Goal: Obtain resource: Download file/media

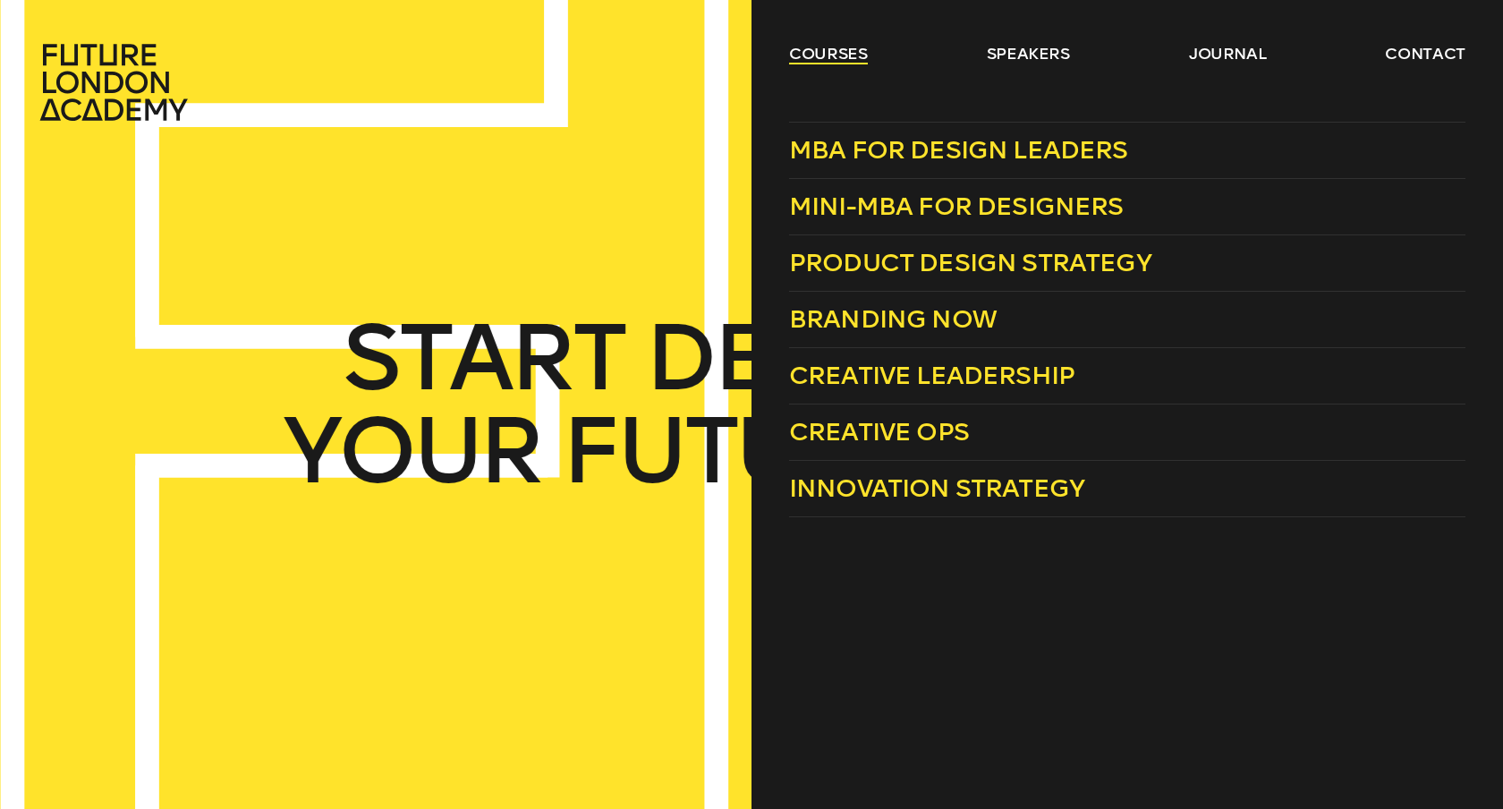
click at [831, 52] on link "courses" at bounding box center [828, 53] width 79 height 21
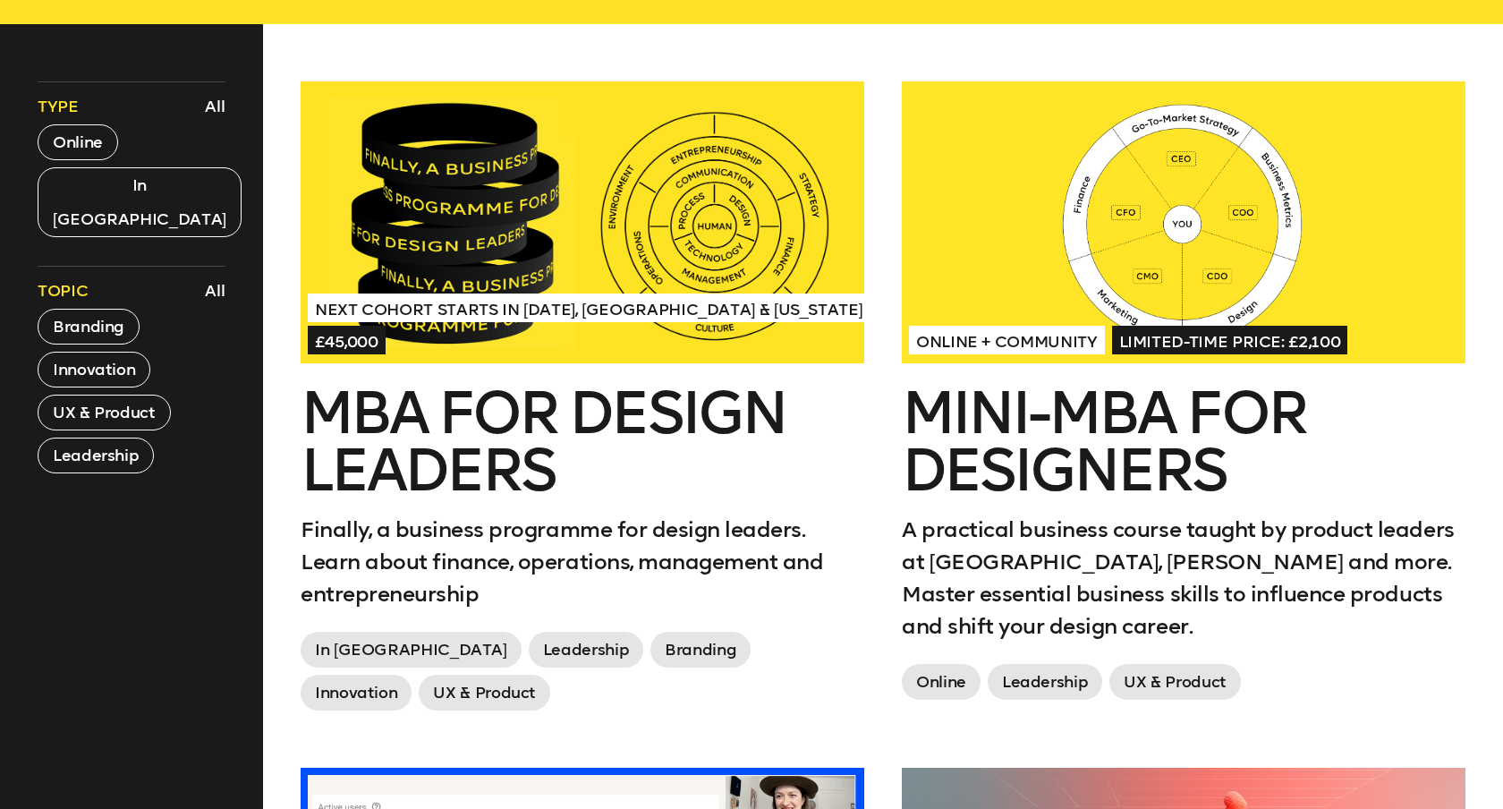
scroll to position [736, 0]
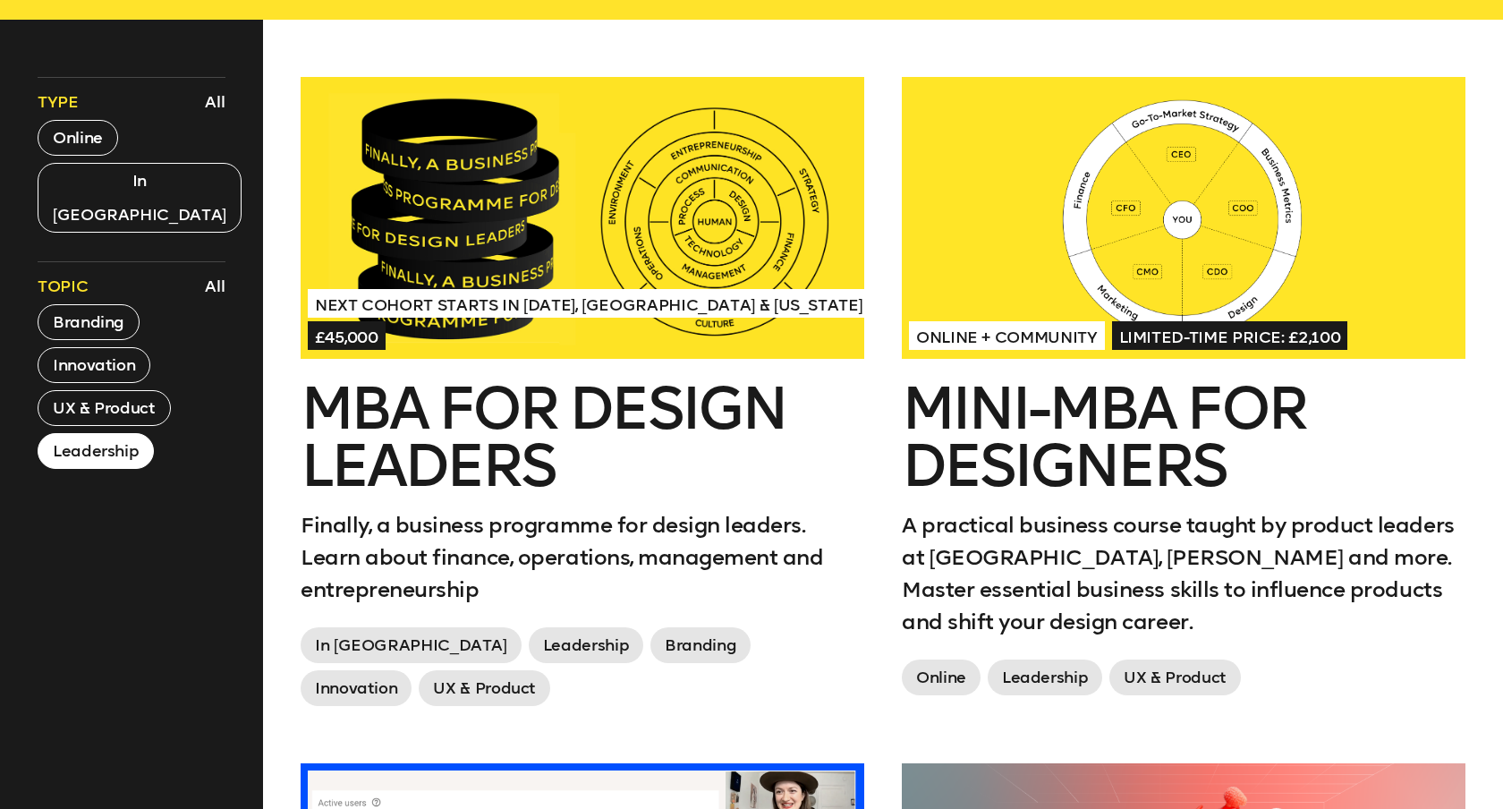
click at [107, 433] on button "Leadership" at bounding box center [96, 451] width 116 height 36
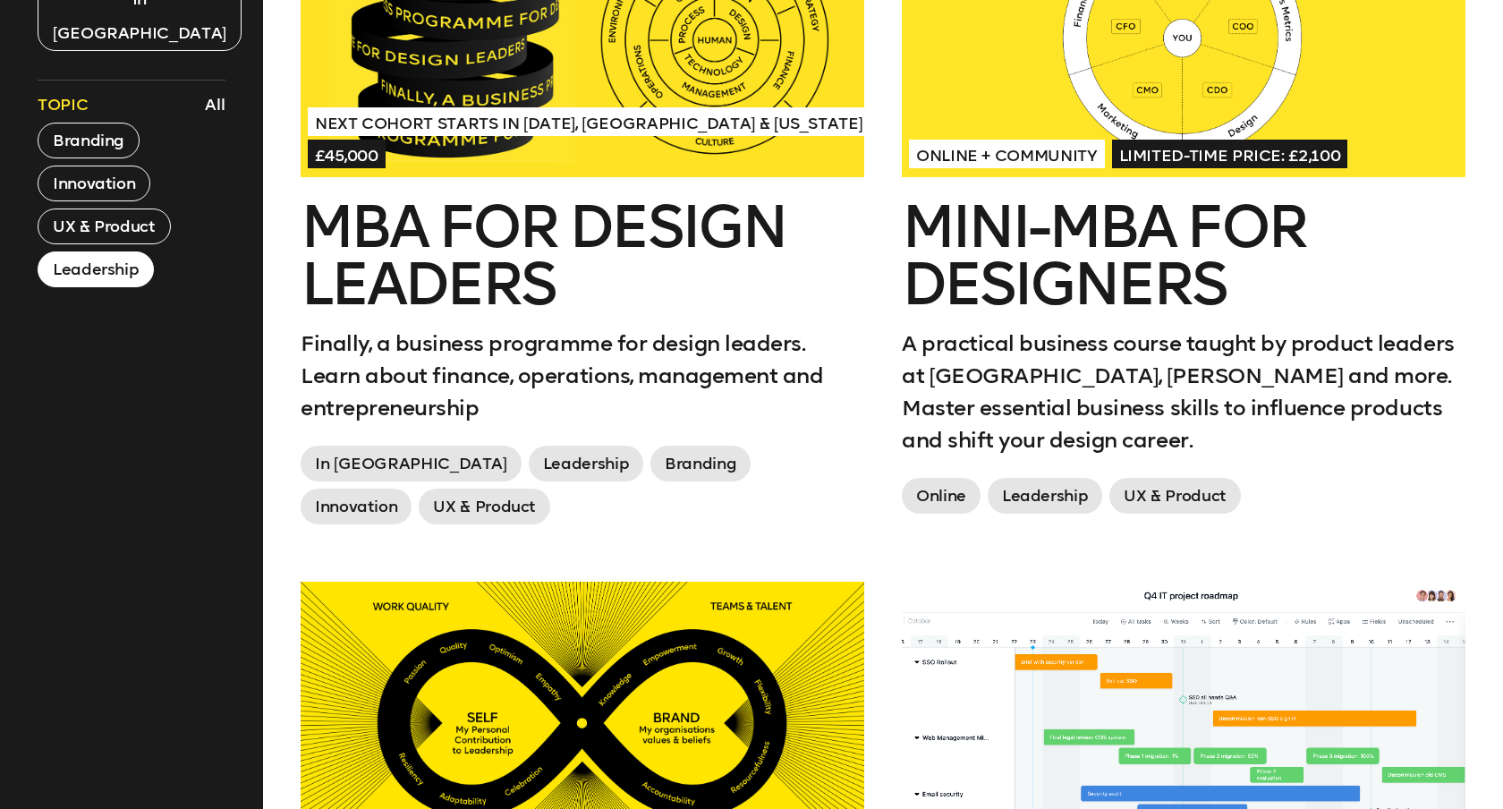
scroll to position [934, 0]
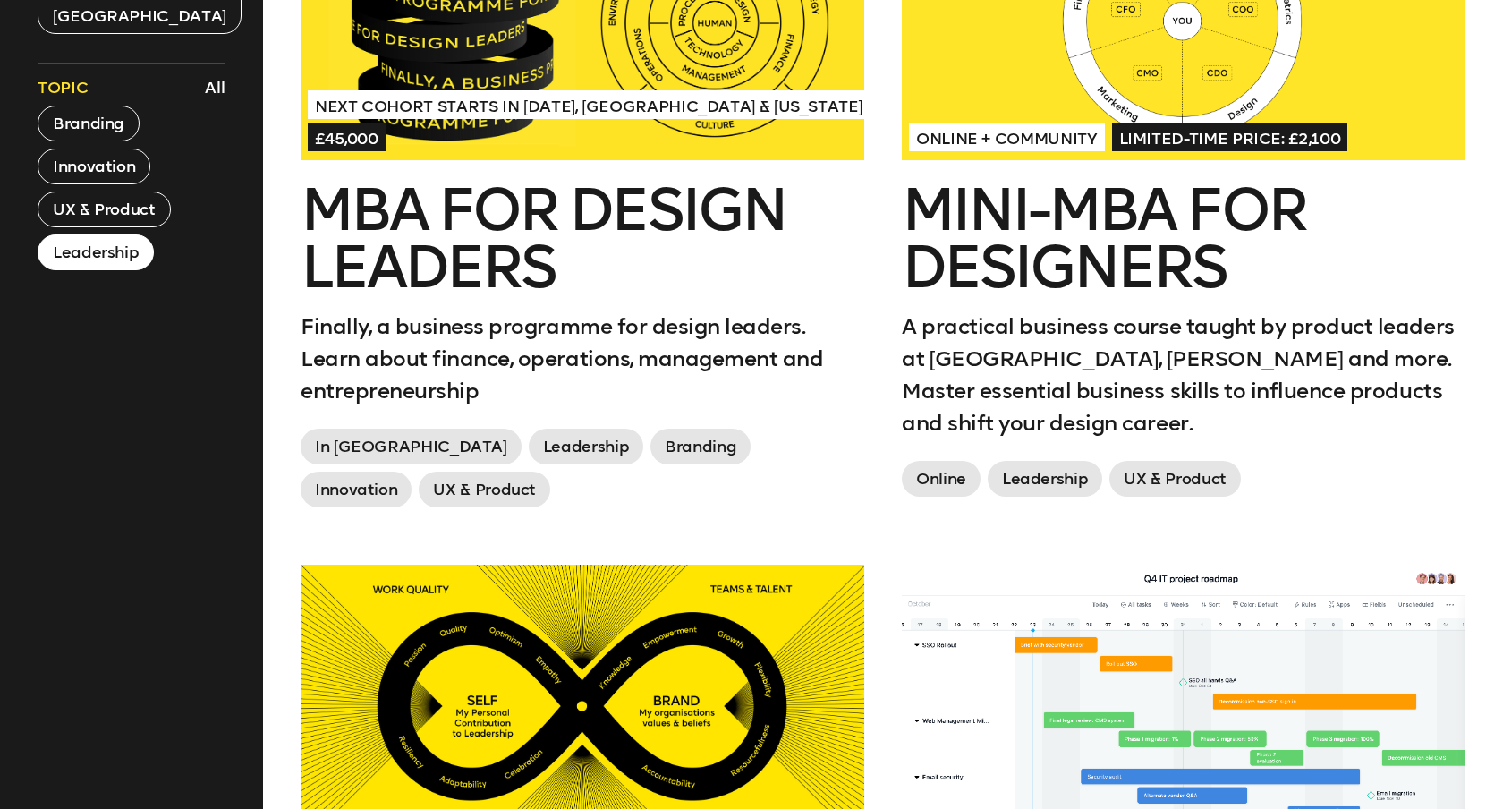
click at [434, 256] on h2 "MBA for Design Leaders" at bounding box center [583, 239] width 564 height 115
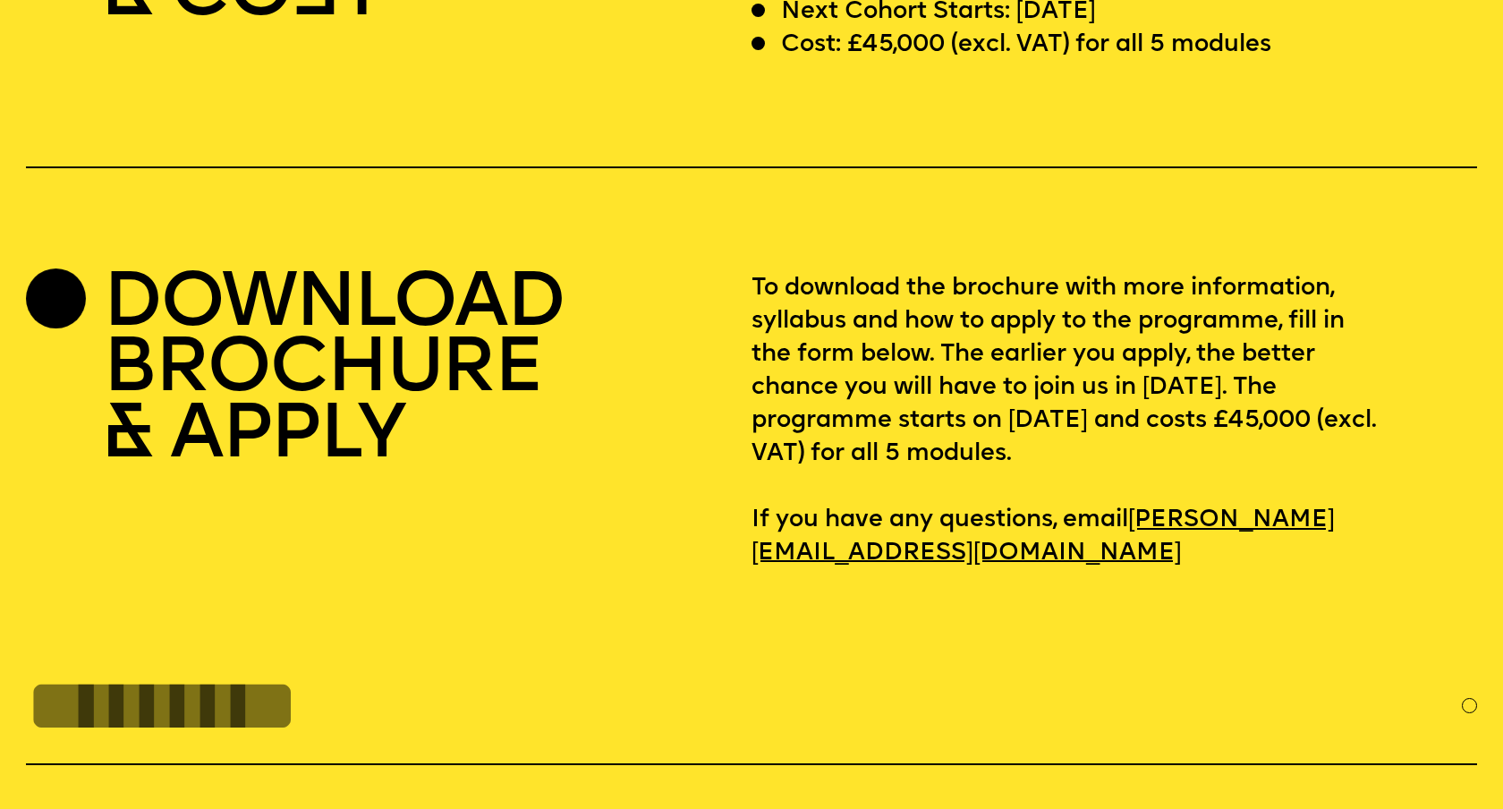
scroll to position [6364, 0]
click at [941, 431] on p "To download the brochure with more information, syllabus and how to apply to th…" at bounding box center [1115, 421] width 726 height 298
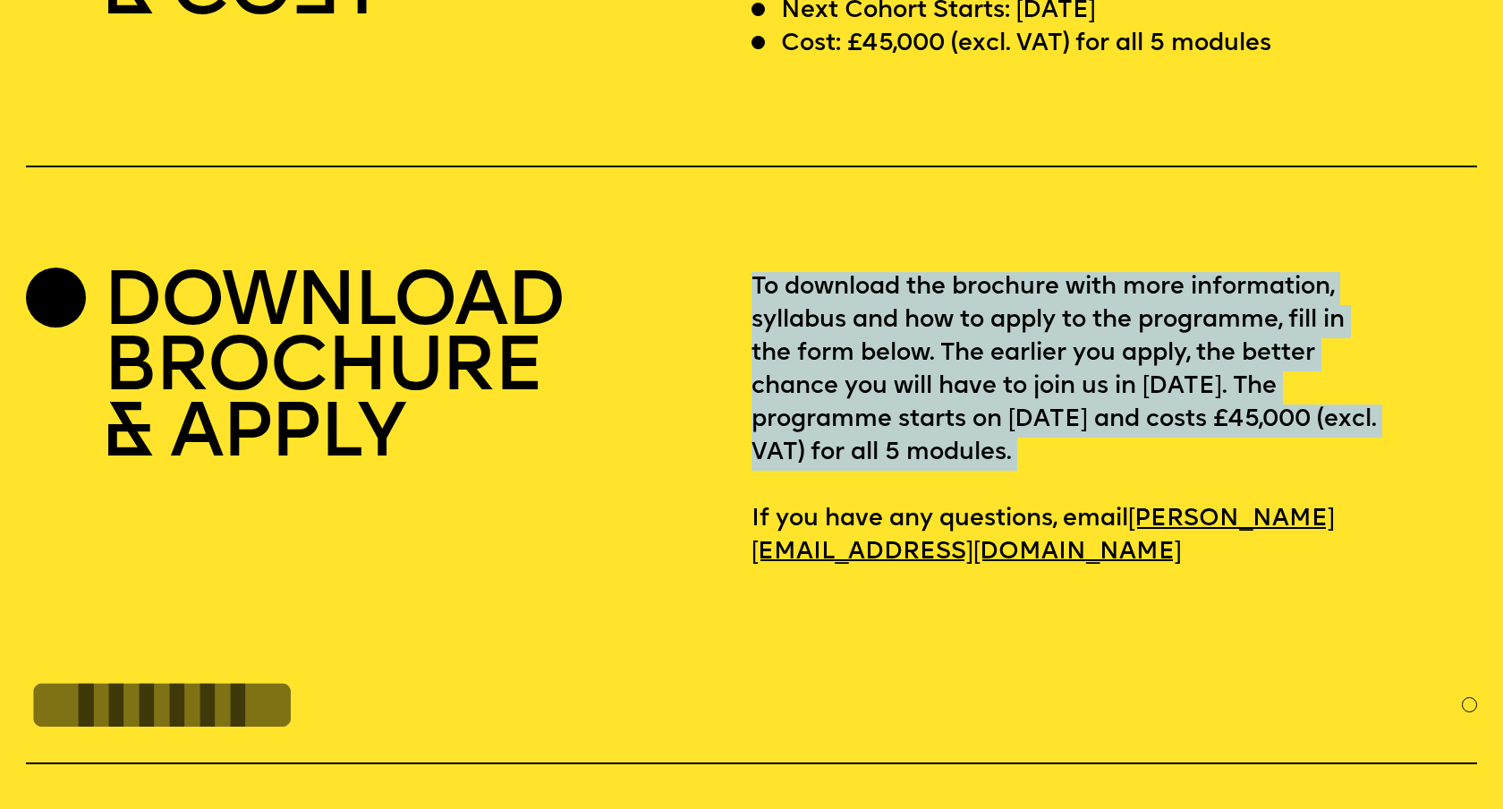
click at [941, 431] on p "To download the brochure with more information, syllabus and how to apply to th…" at bounding box center [1115, 421] width 726 height 298
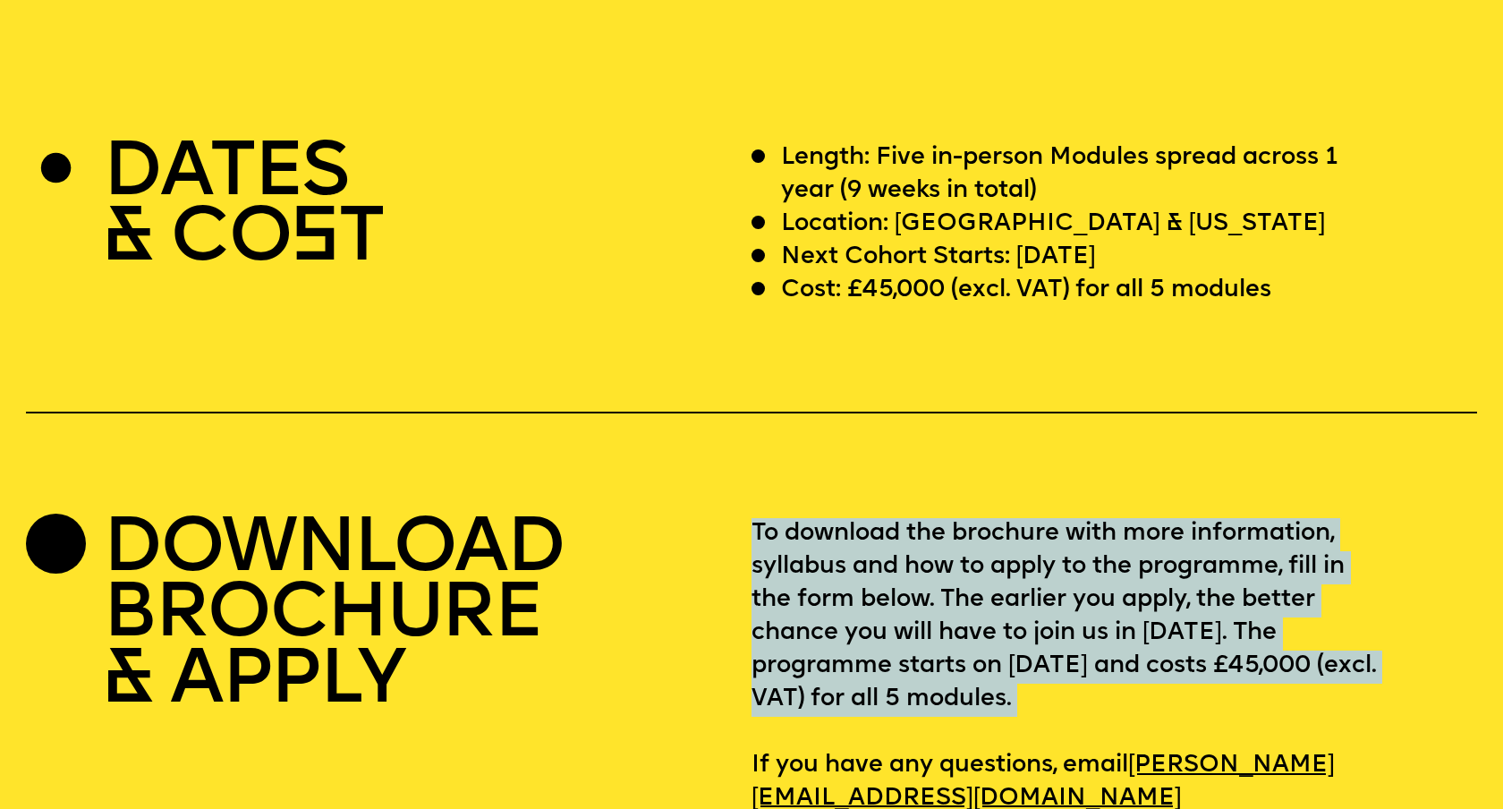
scroll to position [6100, 0]
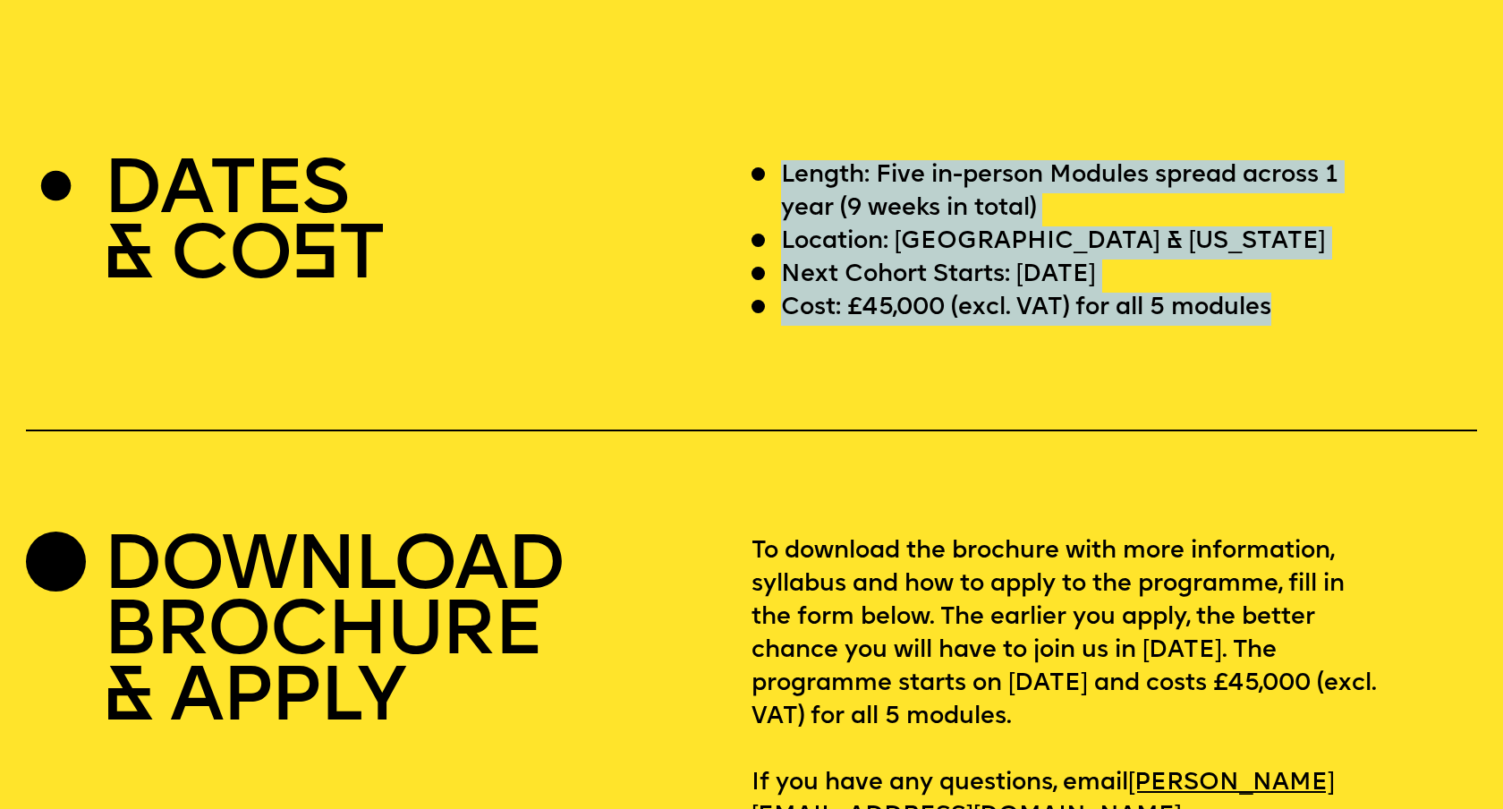
drag, startPoint x: 960, startPoint y: 325, endPoint x: 978, endPoint y: 88, distance: 237.8
click at [978, 88] on section "DATES & CO S T Length: Five in-person Modules spread across 1 year (9 weeks in …" at bounding box center [751, 457] width 1503 height 752
drag, startPoint x: 975, startPoint y: 90, endPoint x: 905, endPoint y: 313, distance: 233.8
click at [906, 309] on section "DATES & CO S T Length: Five in-person Modules spread across 1 year (9 weeks in …" at bounding box center [751, 457] width 1503 height 752
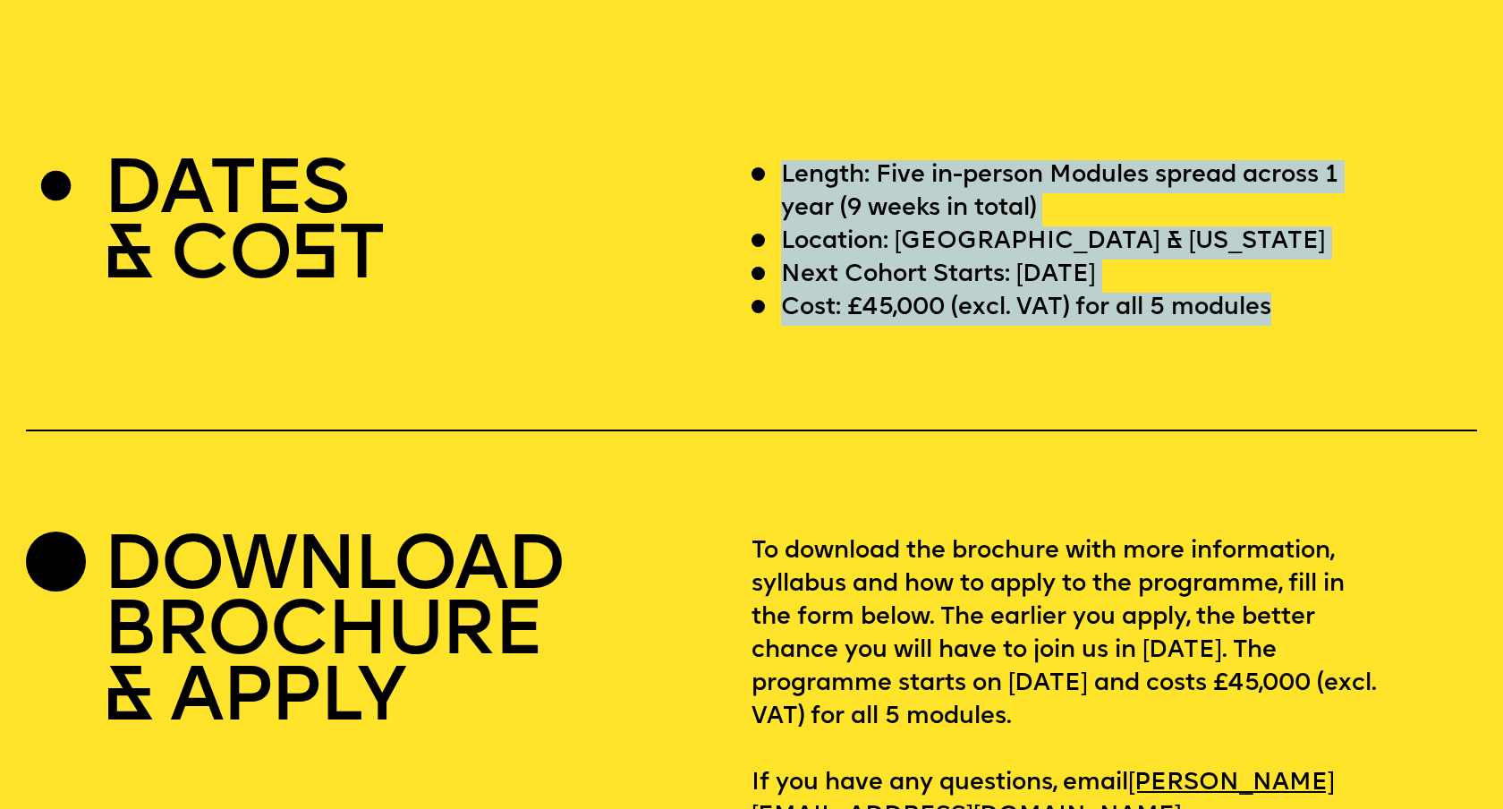
click at [905, 313] on div "DATES & CO S T Length: Five in-person Modules spread across 1 year (9 weeks in …" at bounding box center [751, 497] width 1503 height 674
